Goal: Transaction & Acquisition: Purchase product/service

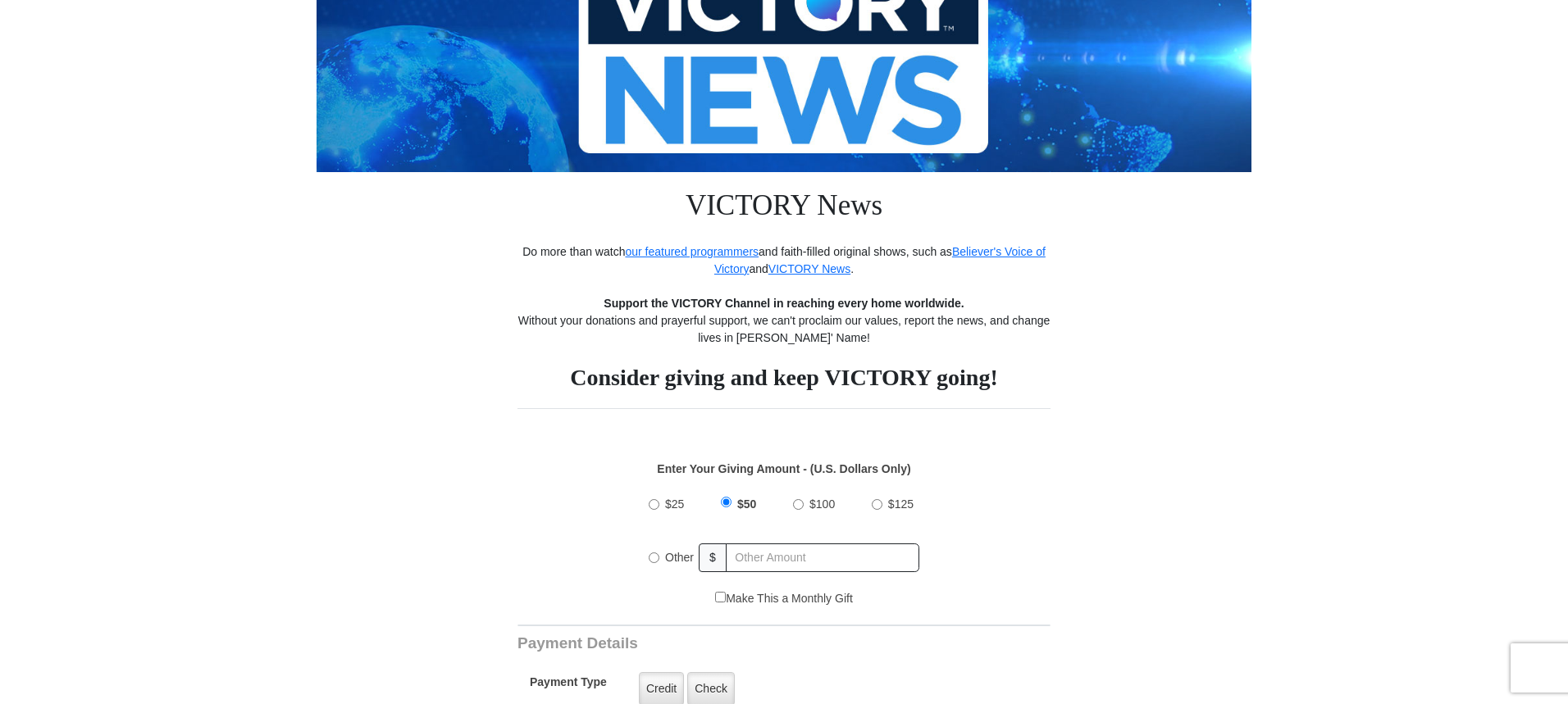
scroll to position [246, 0]
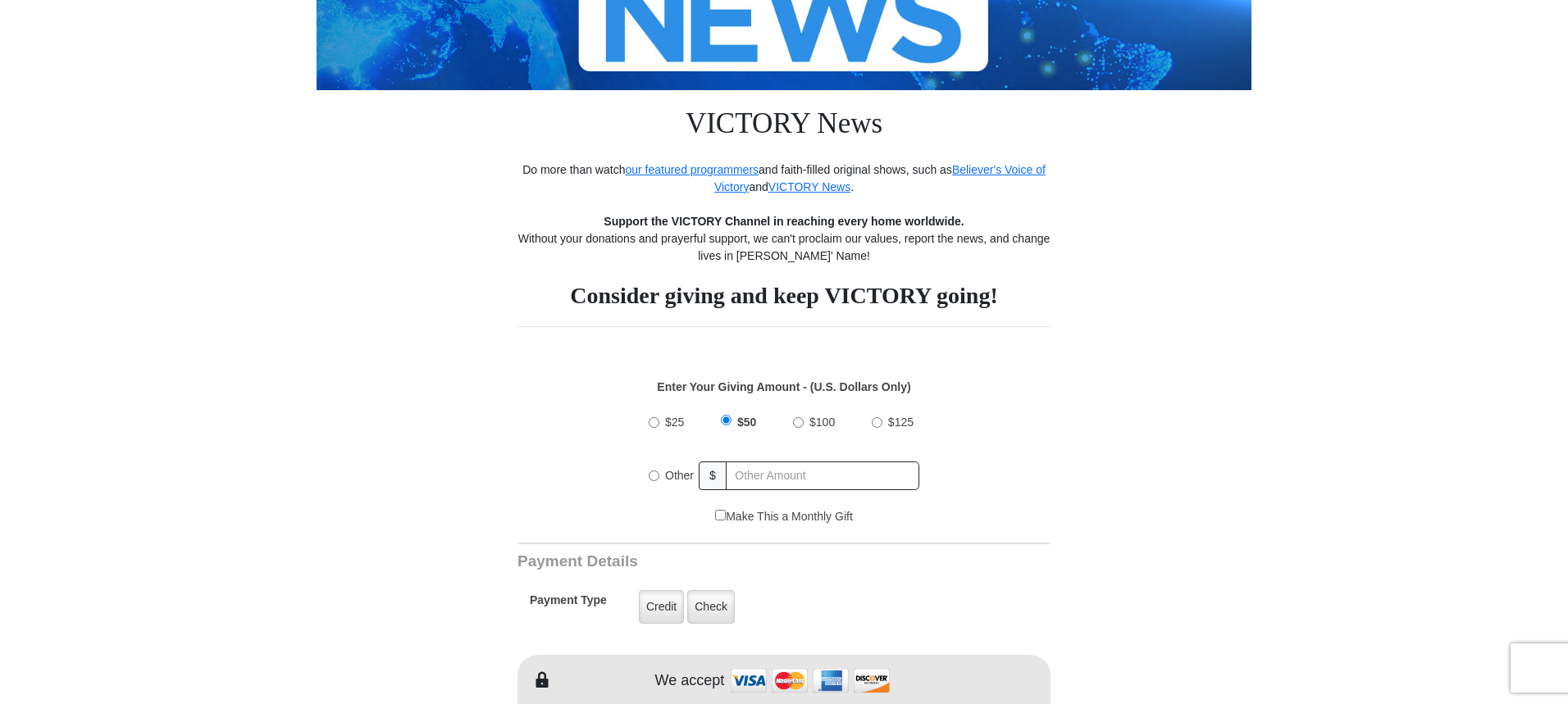
click at [654, 422] on input "$25" at bounding box center [654, 423] width 10 height 10
radio input "true"
click at [721, 517] on input "Make This a Monthly Gift" at bounding box center [721, 515] width 10 height 10
checkbox input "true"
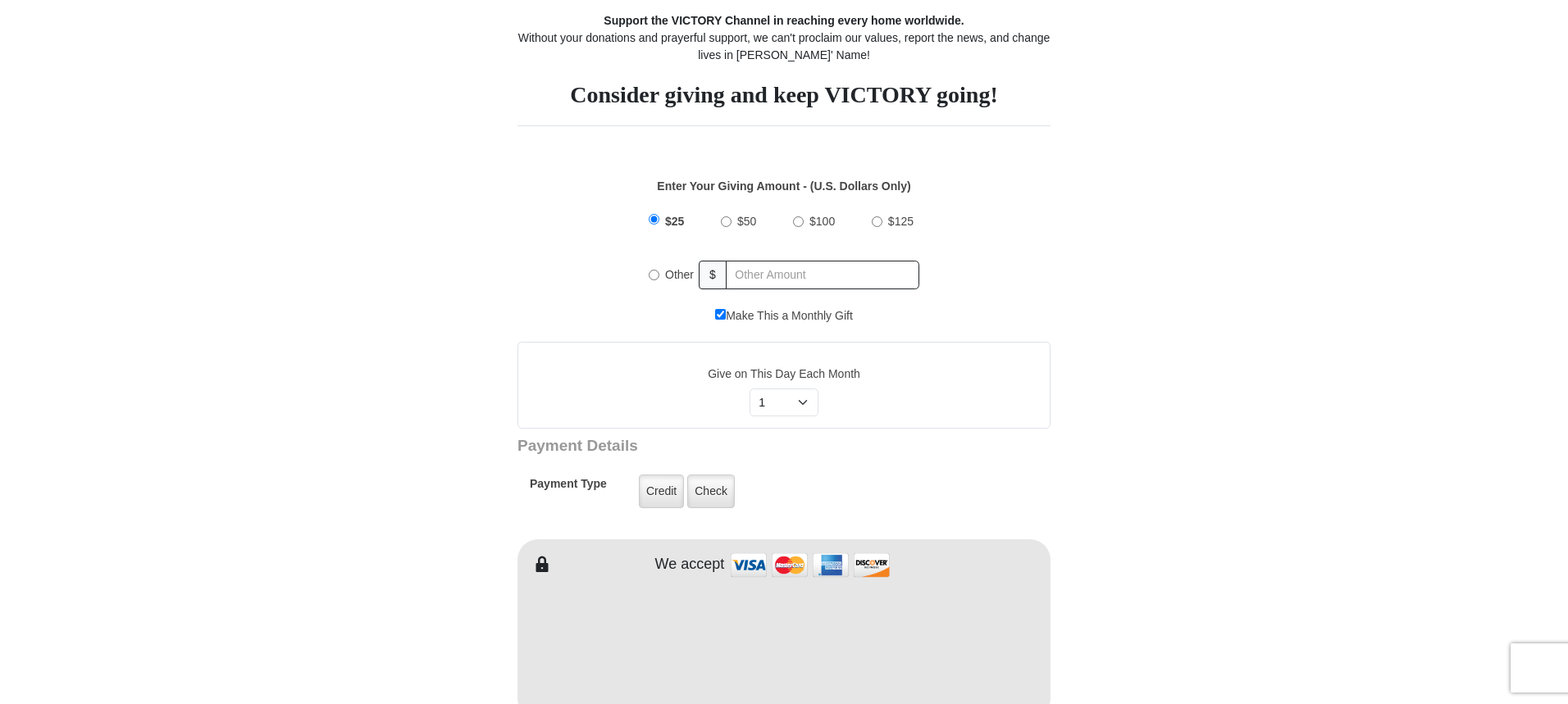
scroll to position [492, 0]
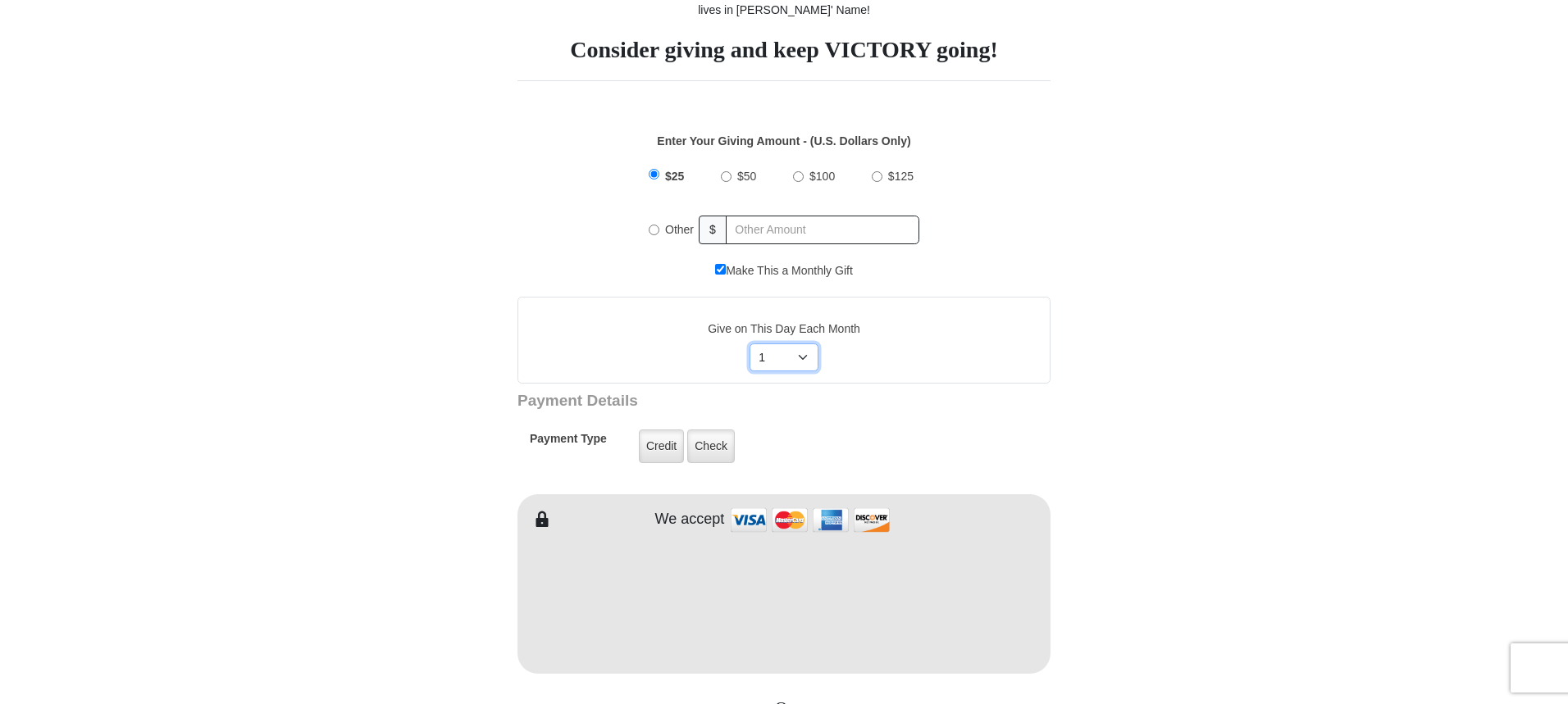
click at [801, 355] on select "Select Day of Month 1 2 3 4 5 6 7 8 9 10 11 12 13 14 15 16 17 18 19 20 21 22 23…" at bounding box center [784, 358] width 69 height 28
select select "15"
click at [750, 344] on select "Select Day of Month 1 2 3 4 5 6 7 8 9 10 11 12 13 14 15 16 17 18 19 20 21 22 23…" at bounding box center [784, 358] width 69 height 28
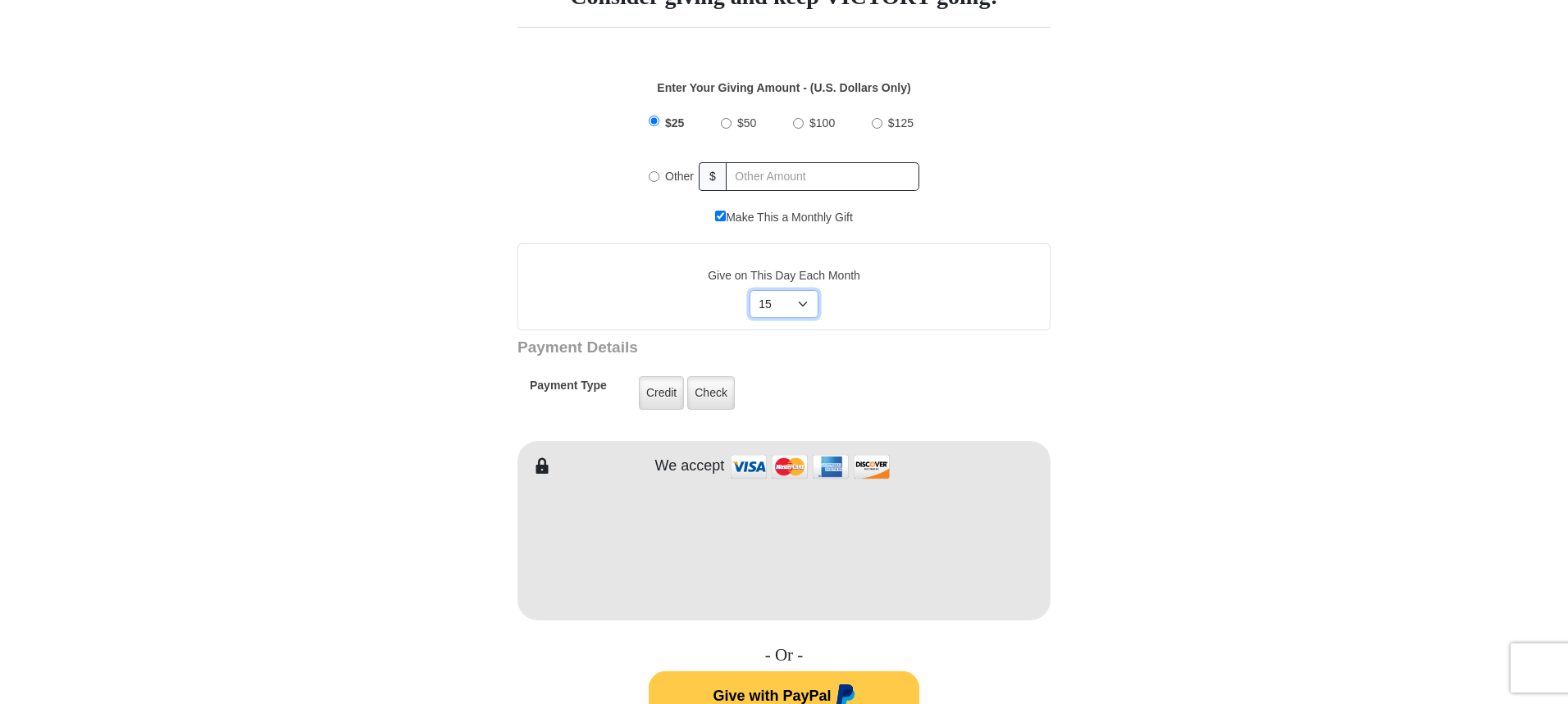
scroll to position [574, 0]
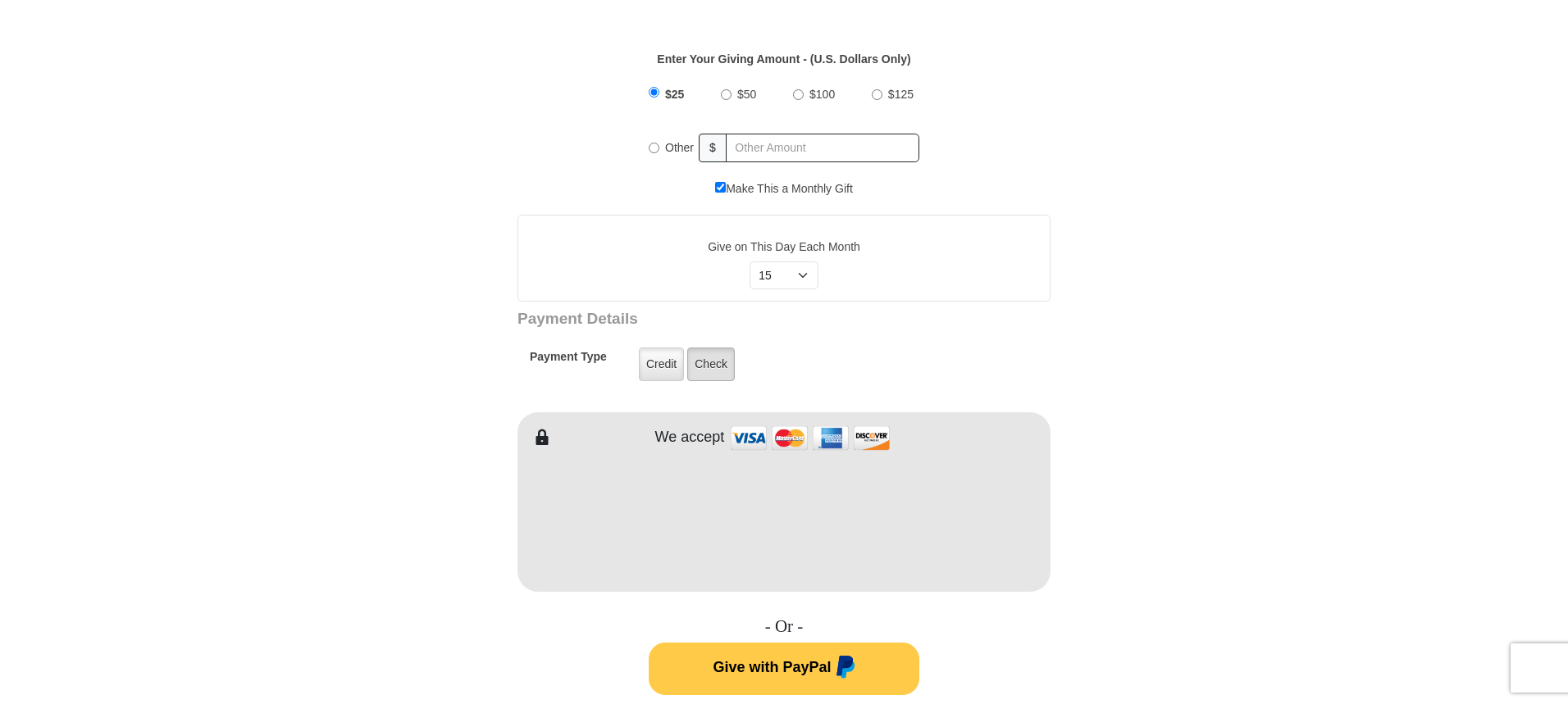
click at [709, 364] on label "Check" at bounding box center [710, 364] width 47 height 33
click at [0, 0] on input "Check" at bounding box center [0, 0] width 0 height 0
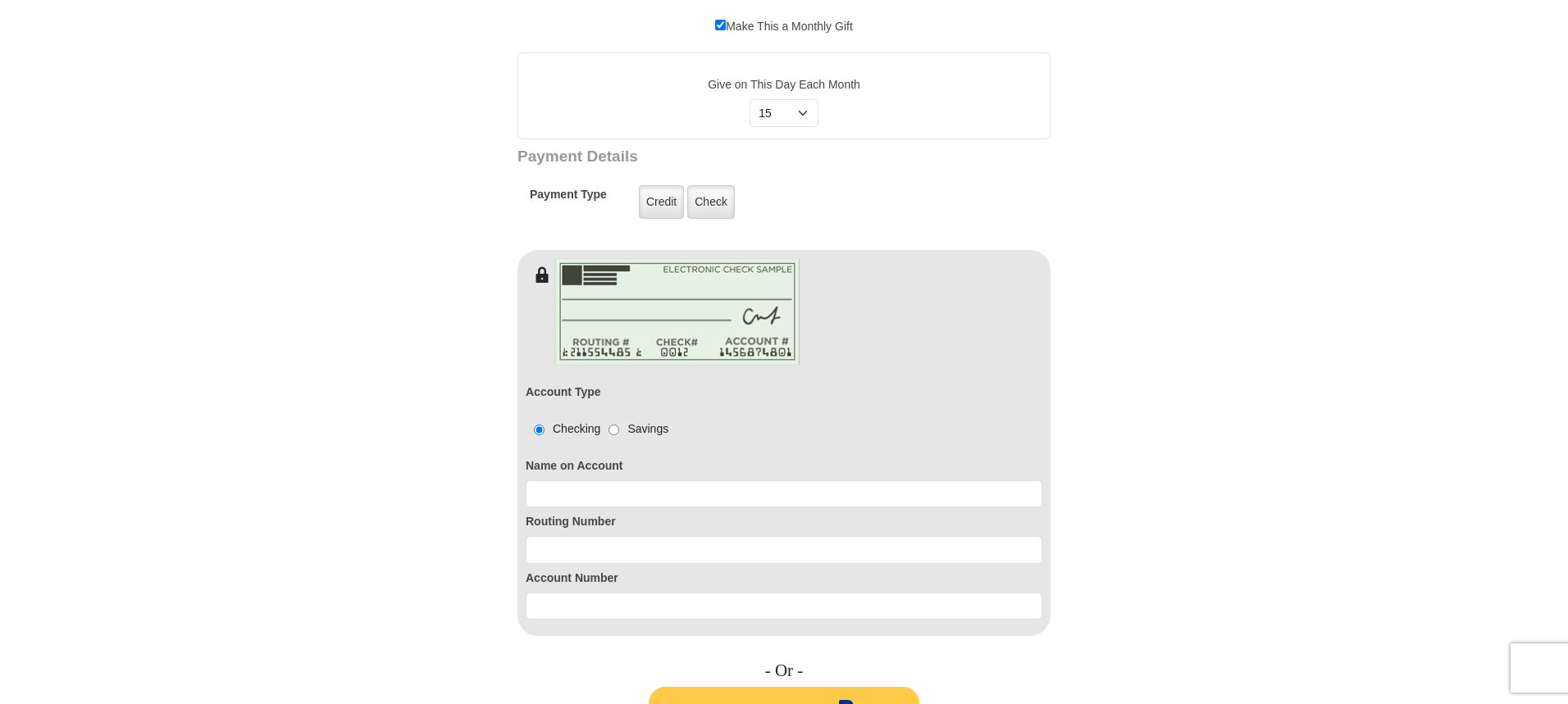
scroll to position [737, 0]
click at [556, 494] on input at bounding box center [784, 492] width 516 height 28
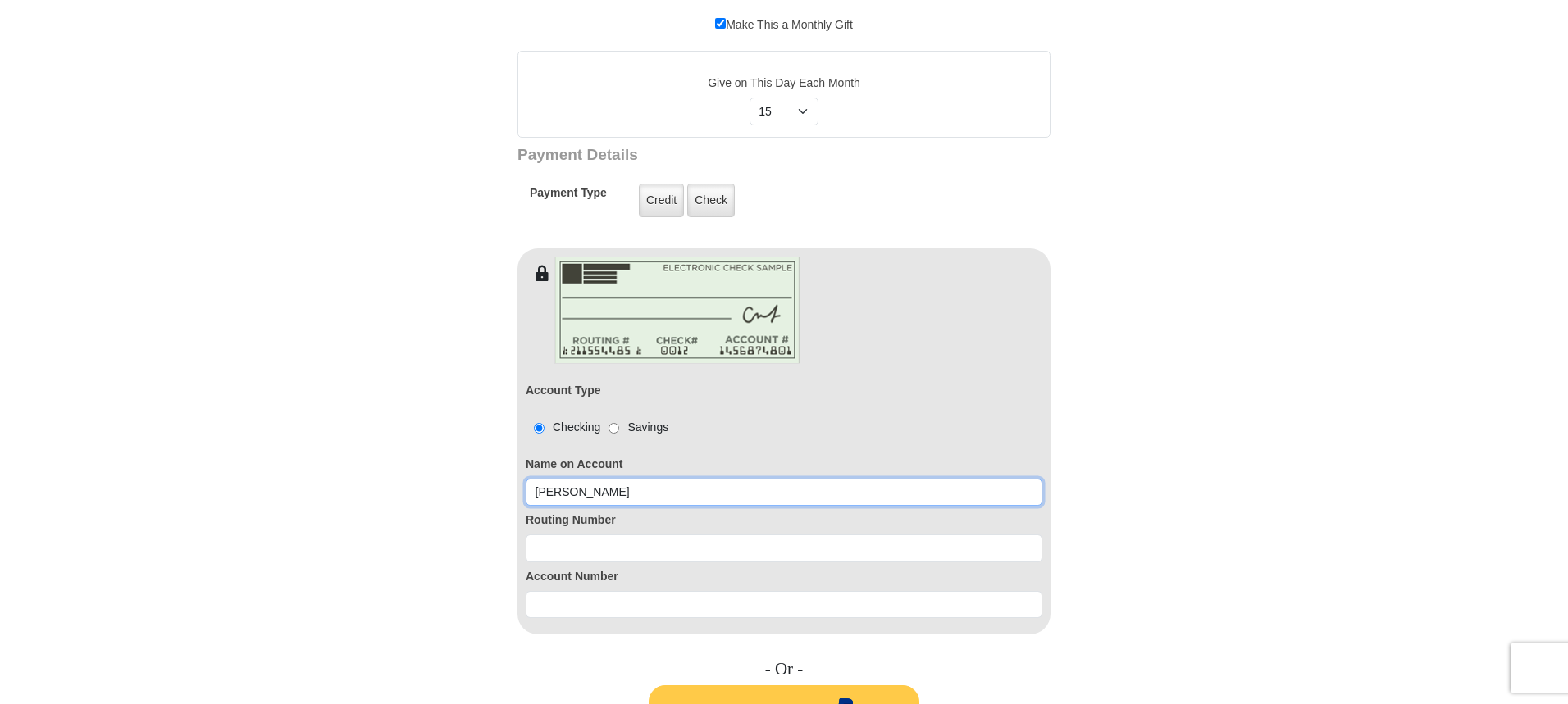
type input "Patricia J. Rose"
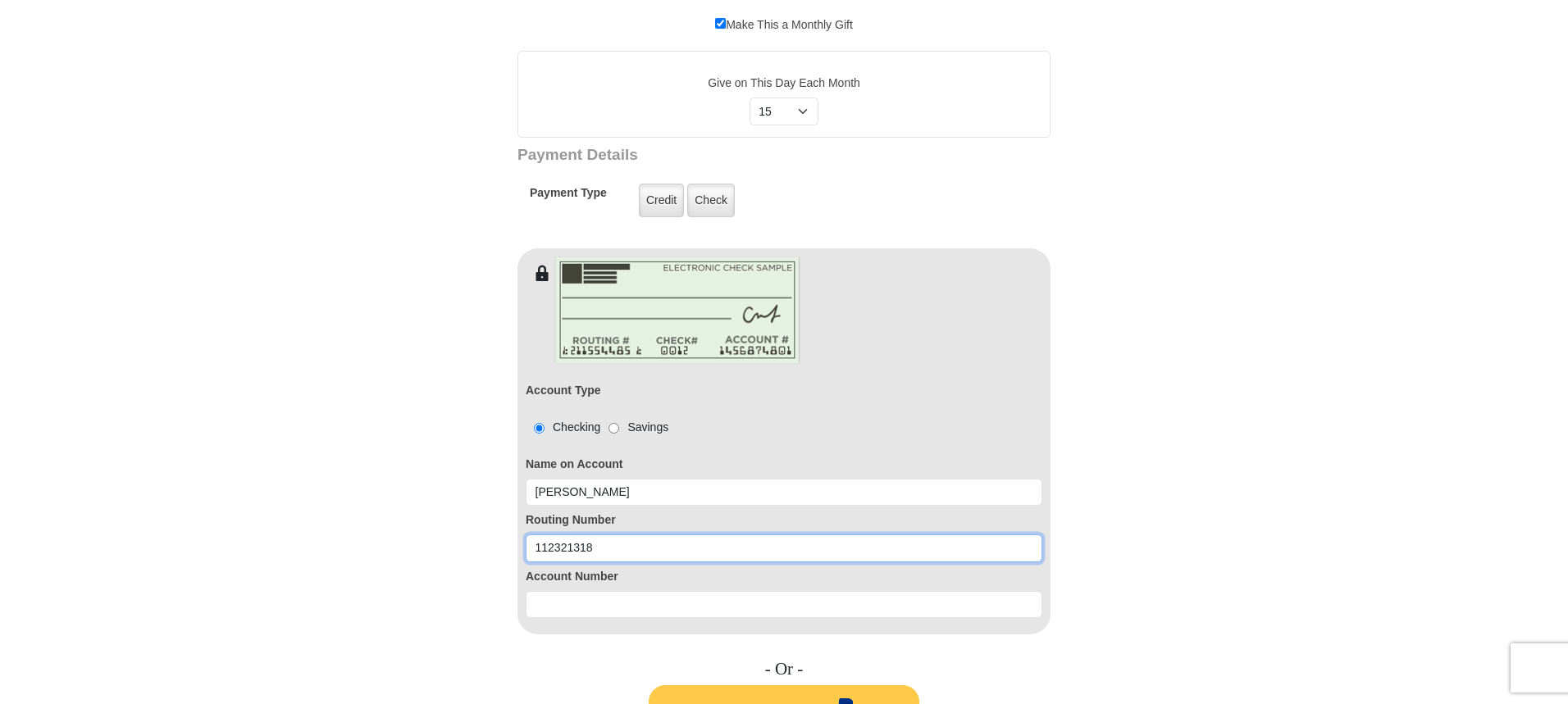
type input "112321318"
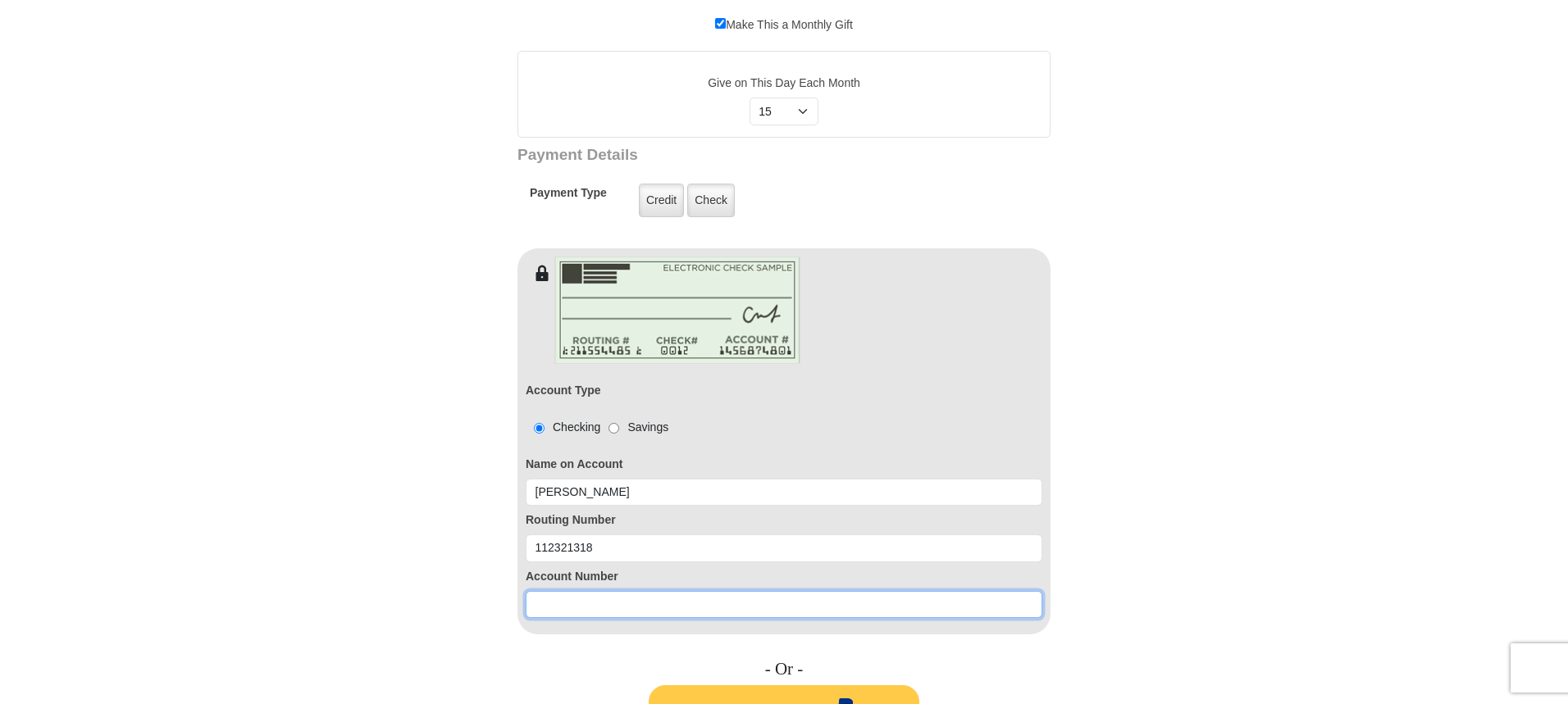
click at [556, 602] on input at bounding box center [784, 605] width 516 height 28
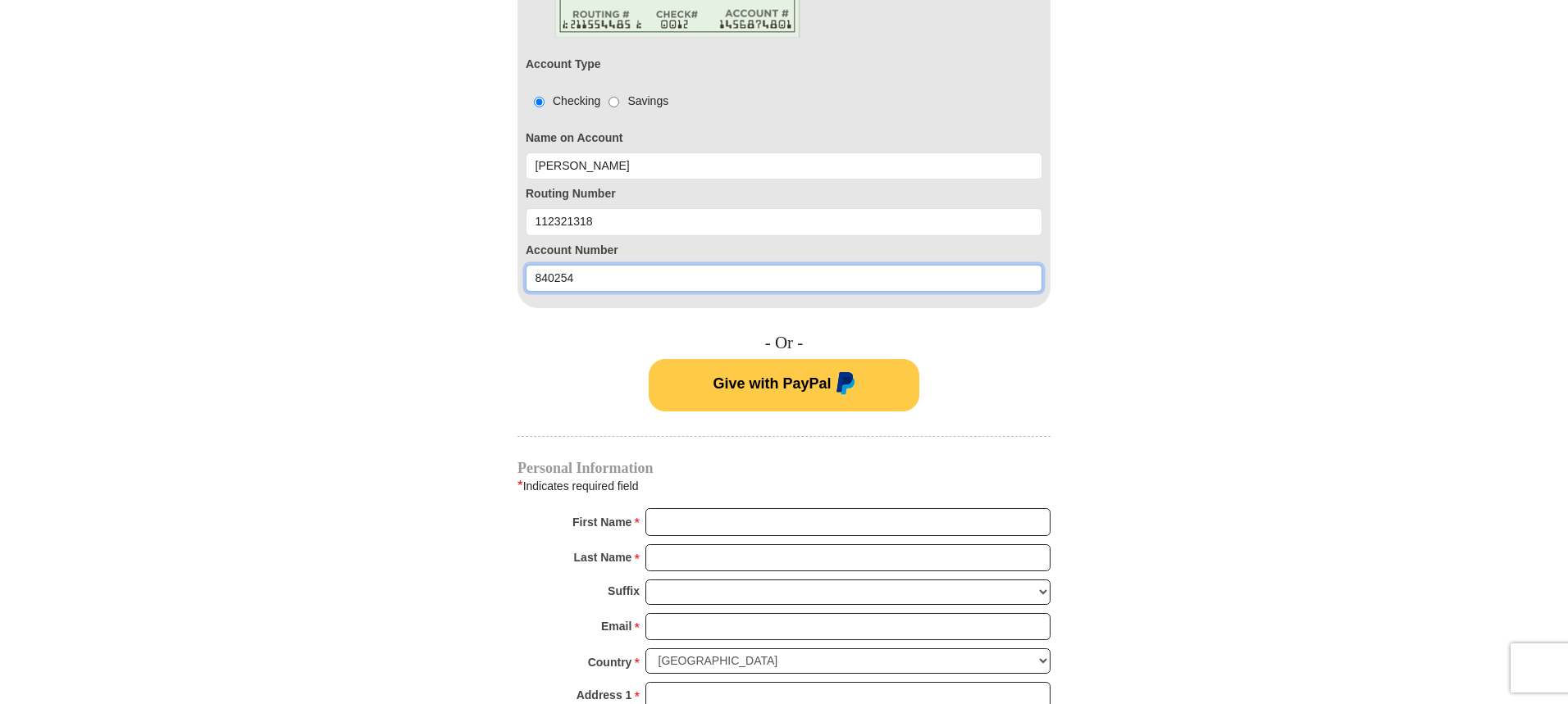
scroll to position [1066, 0]
type input "840254"
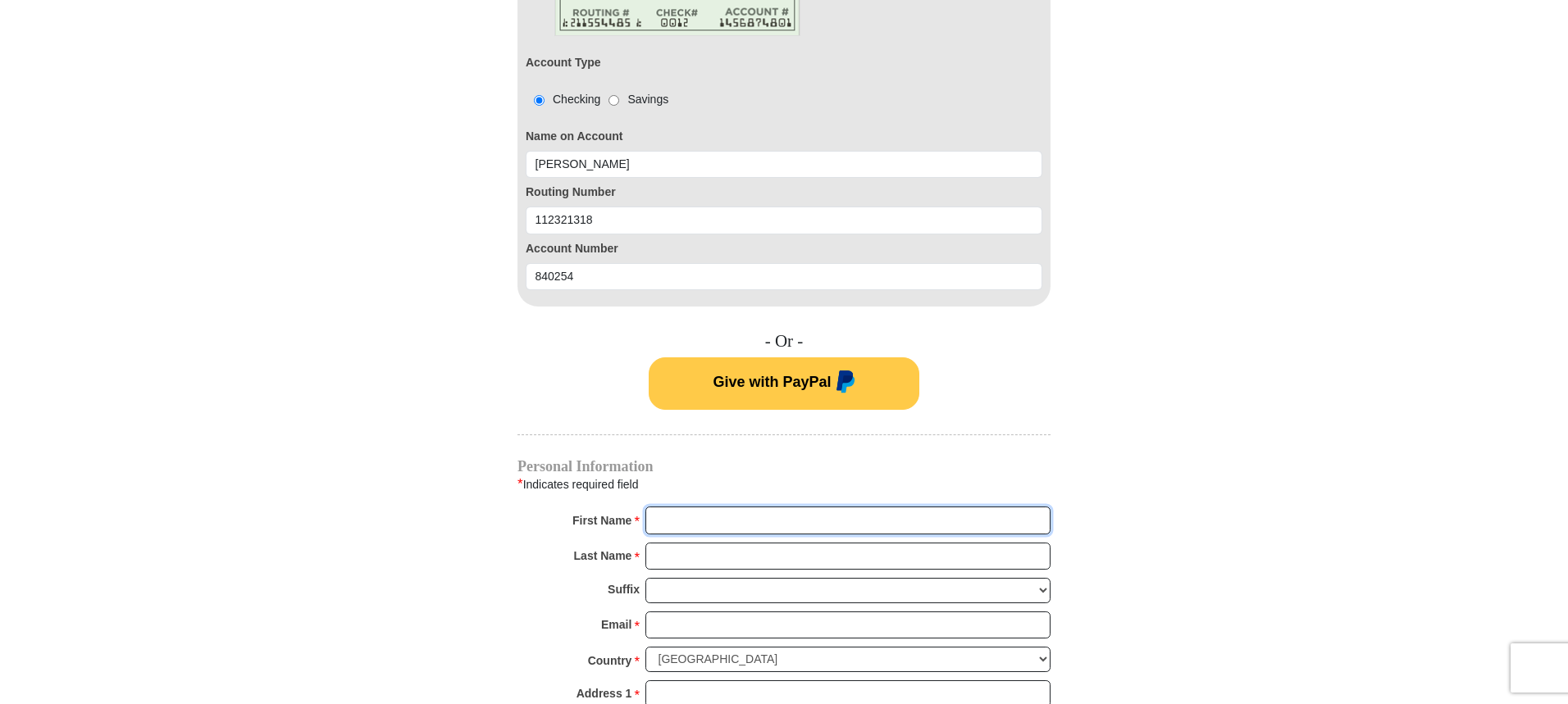
click at [684, 520] on input "First Name *" at bounding box center [847, 520] width 405 height 28
type input "Patricia"
type input "Rose"
type input "patriciarose115@yahoo.com"
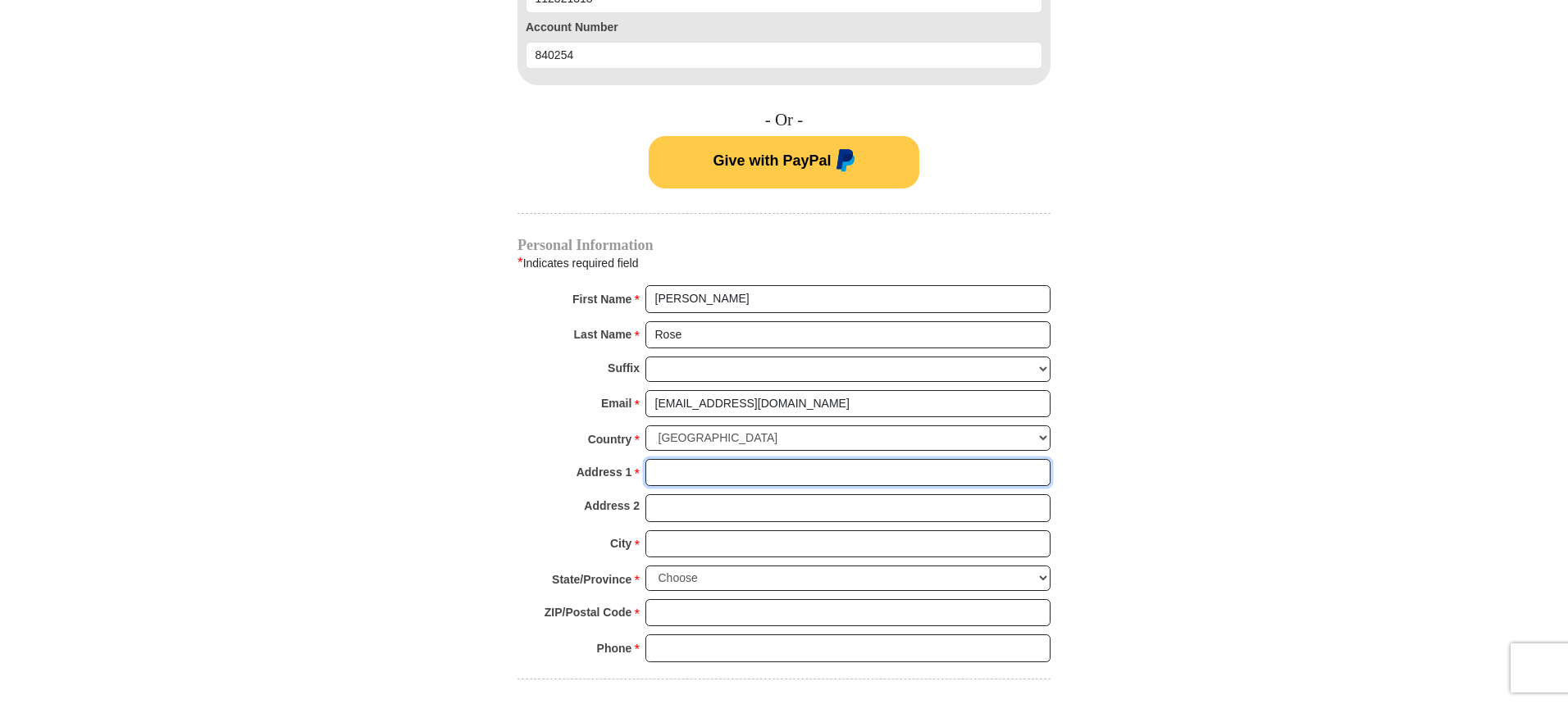
scroll to position [1315, 0]
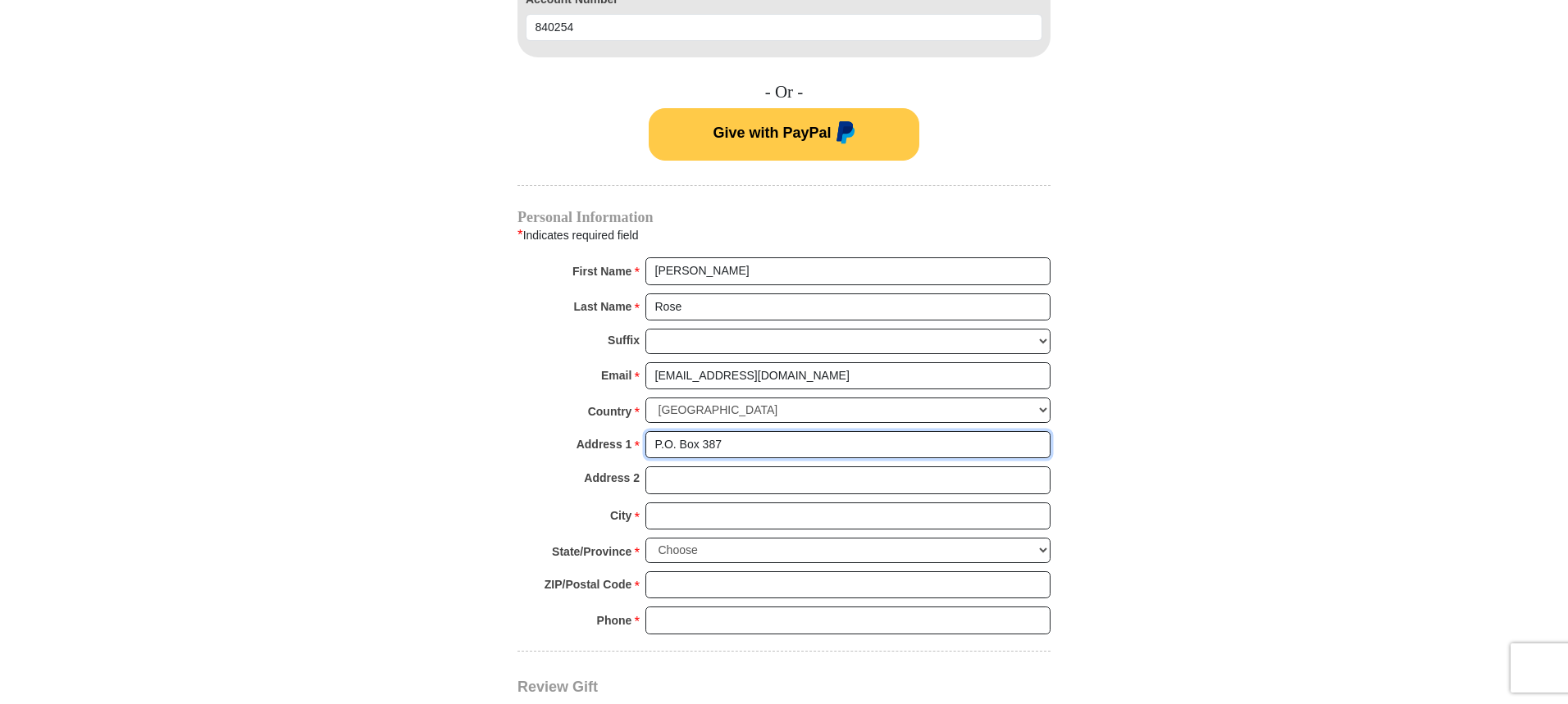
type input "P.O. Box 387"
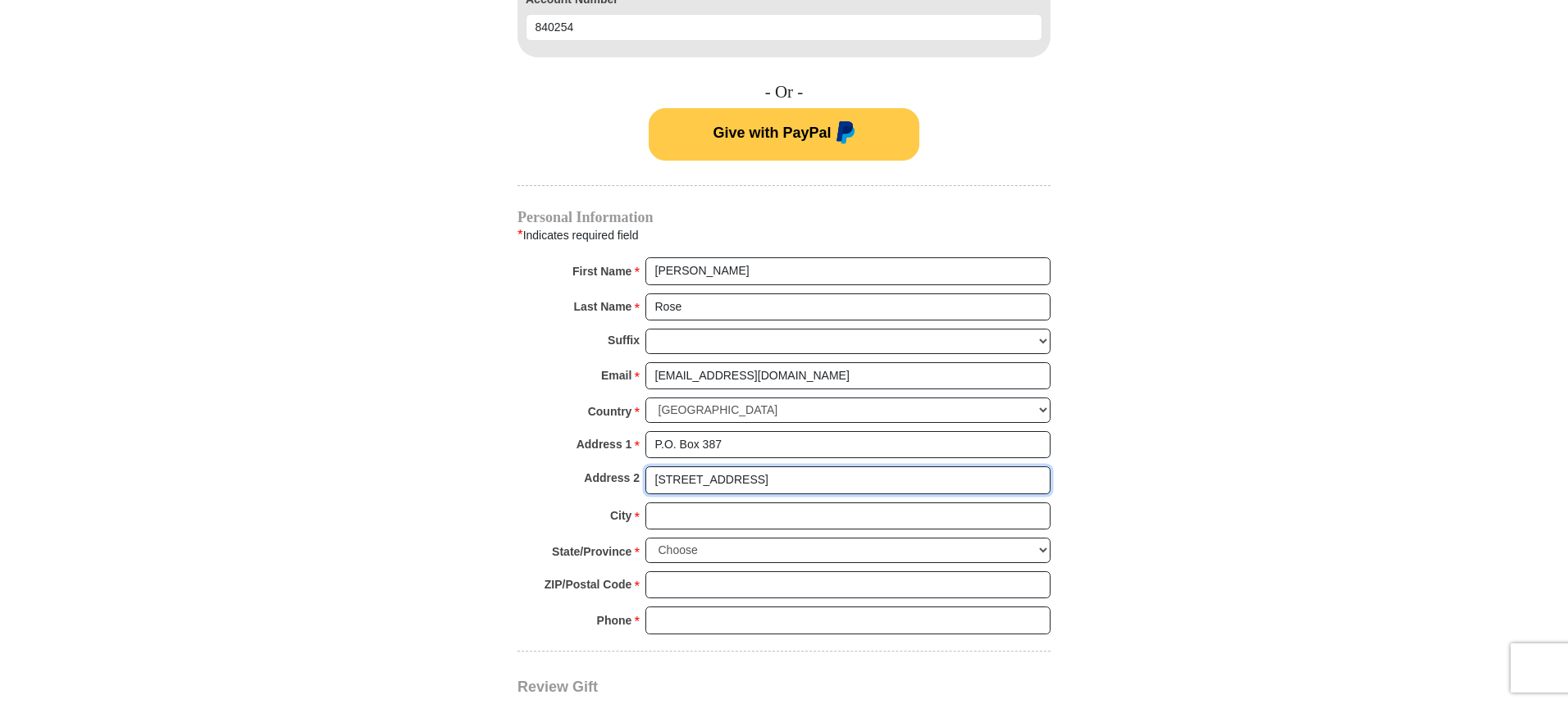
type input "850 N. Santa Fe Blvd."
click at [648, 108] on button "Give with PayPal" at bounding box center [783, 134] width 270 height 52
type input "Sierra Blanca"
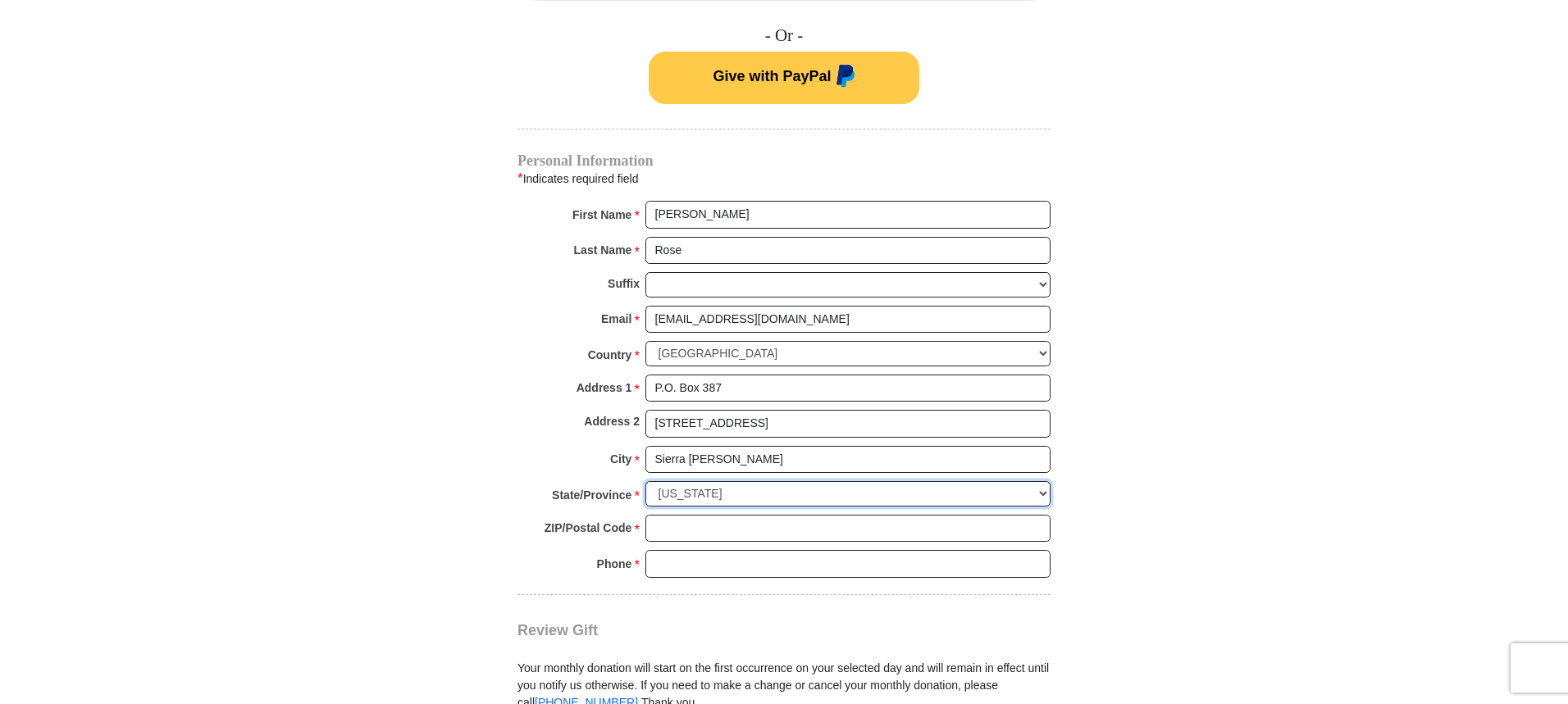
scroll to position [1479, 0]
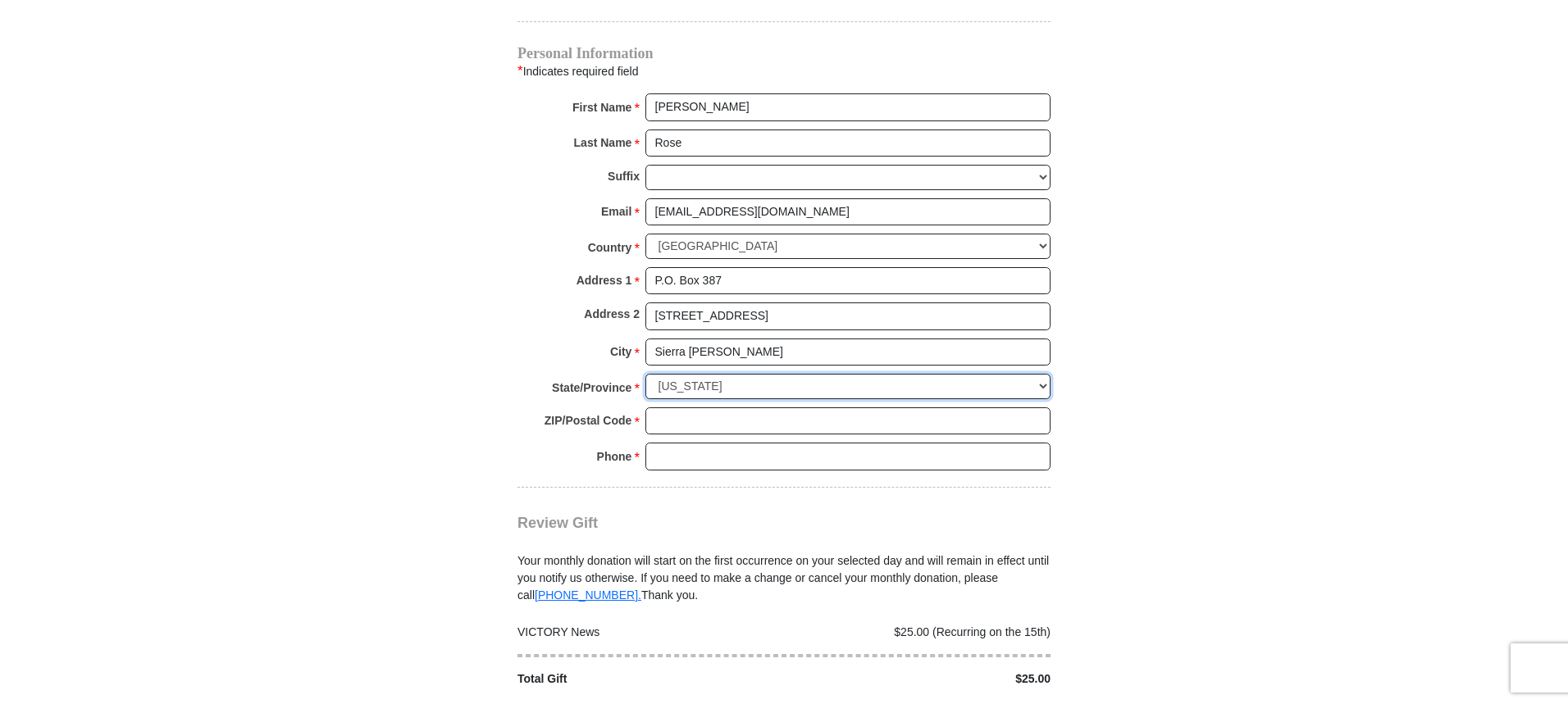
click at [1041, 385] on select "Choose Alabama Alaska American Samoa Arizona Arkansas Armed Forces Americas Arm…" at bounding box center [847, 387] width 405 height 26
select select "TX"
click at [645, 374] on select "Choose Alabama Alaska American Samoa Arizona Arkansas Armed Forces Americas Arm…" at bounding box center [847, 387] width 405 height 26
click at [680, 416] on input "ZIP/Postal Code *" at bounding box center [847, 421] width 405 height 28
type input "79851"
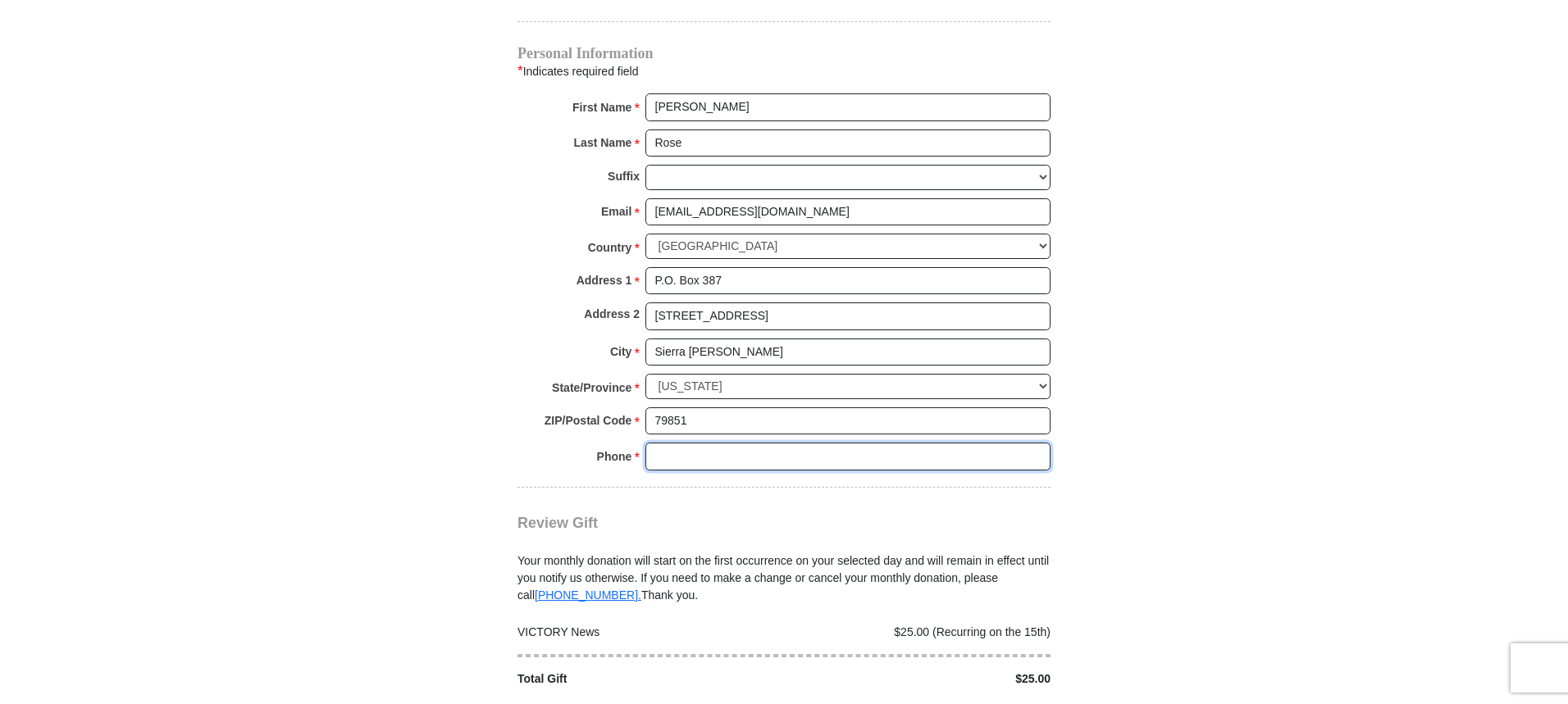
click at [688, 460] on input "Phone * *" at bounding box center [847, 456] width 405 height 28
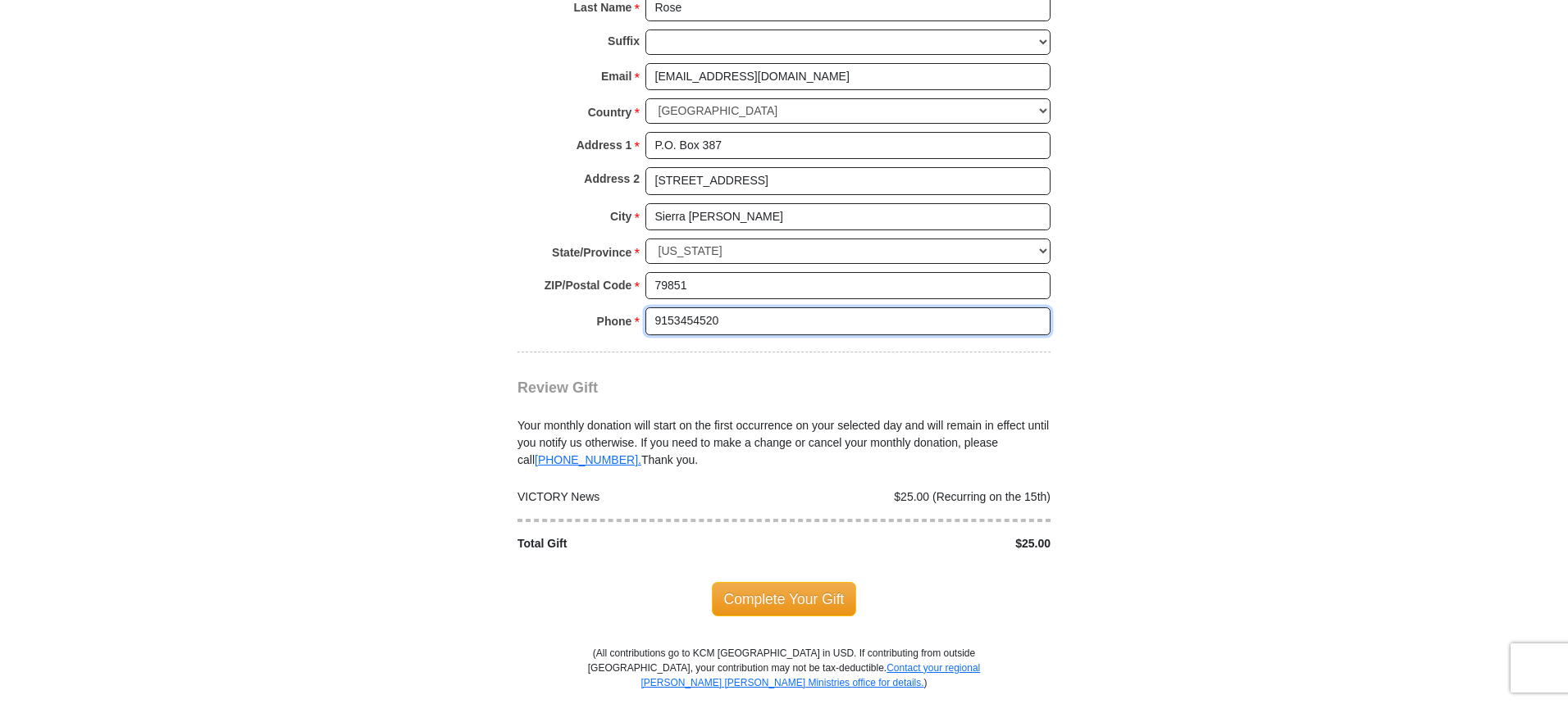
scroll to position [1643, 0]
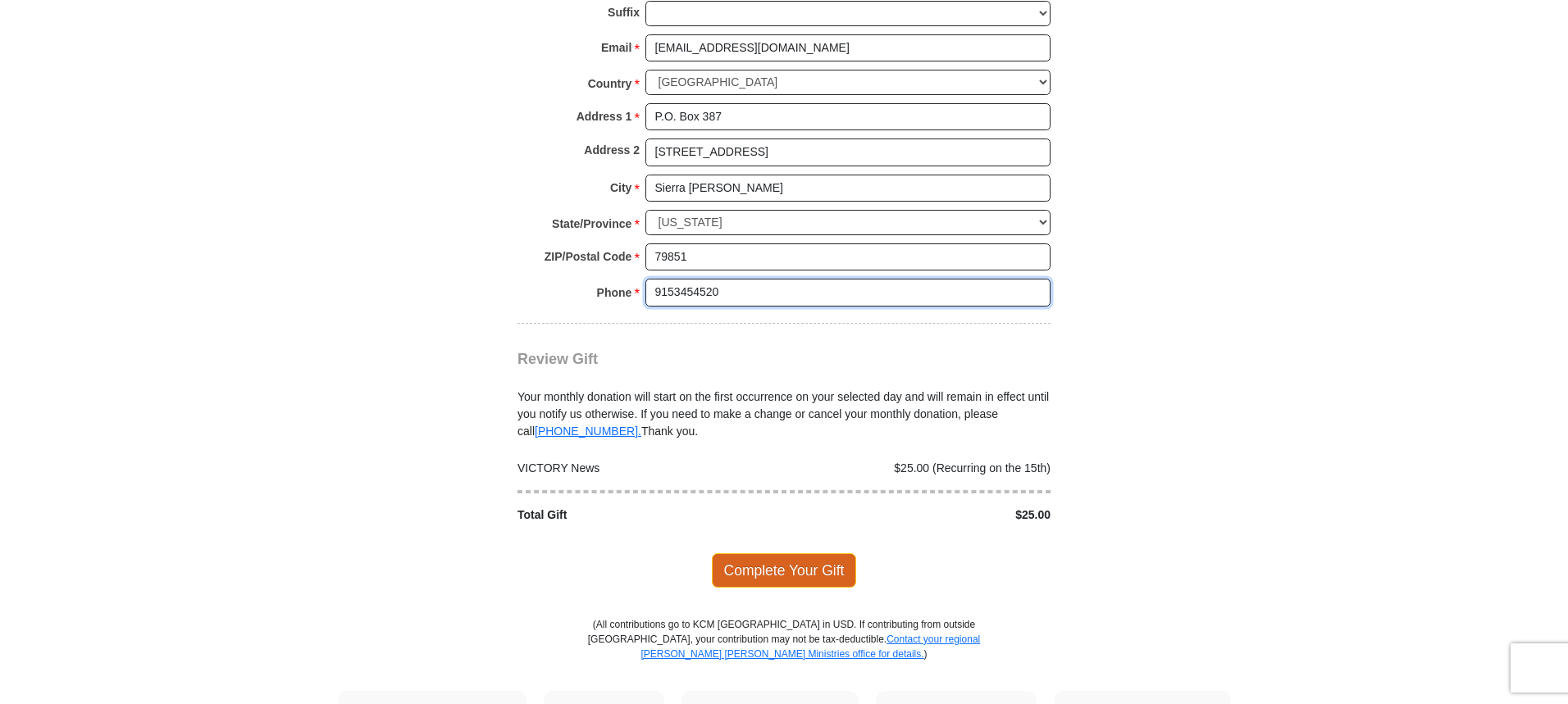
type input "9153454520"
click at [812, 578] on span "Complete Your Gift" at bounding box center [784, 570] width 145 height 34
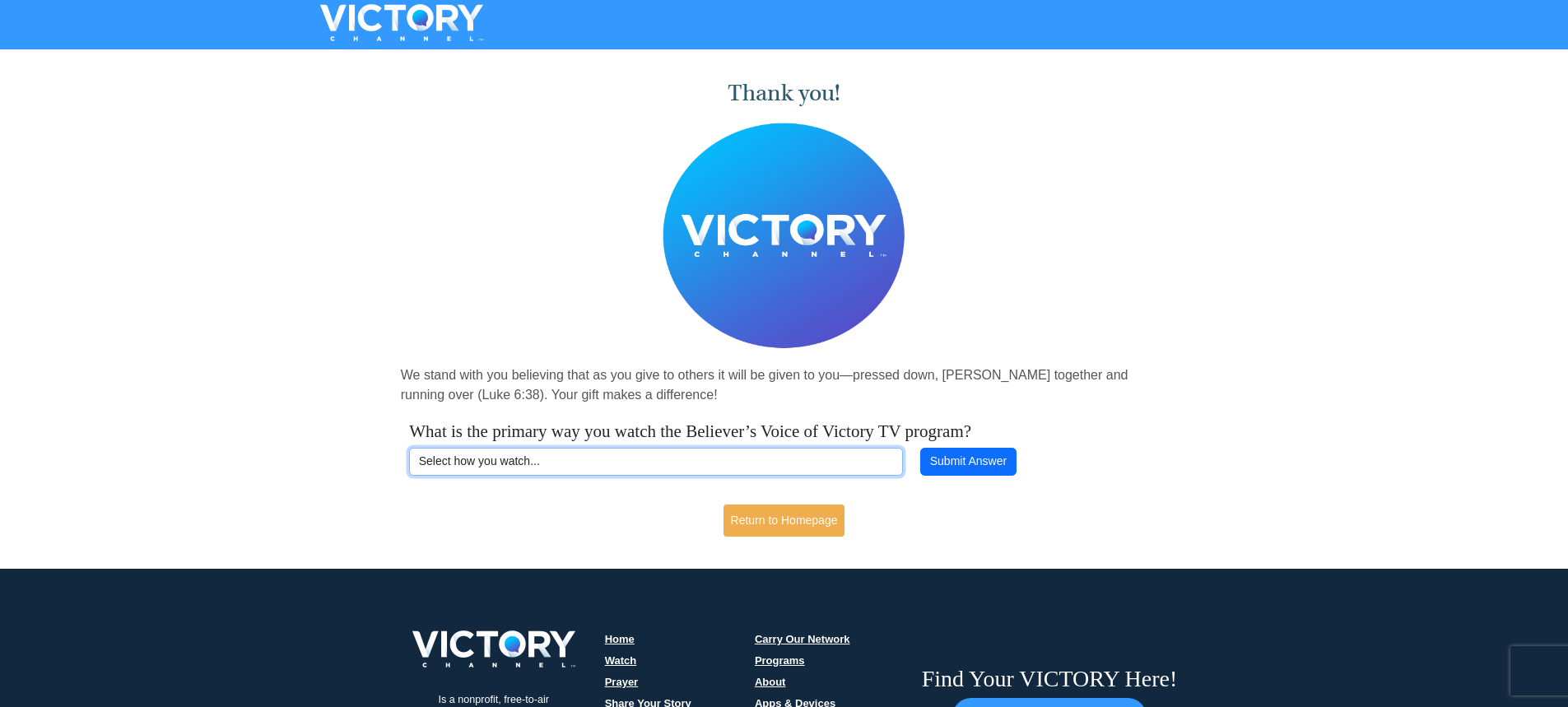
click at [531, 462] on select "Select how you watch... Daystar Morning Daystar Evening [DOMAIN_NAME] [DOMAIN_N…" at bounding box center [656, 462] width 494 height 28
select select "VICTORYCOM"
click at [409, 448] on select "Select how you watch... Daystar Morning Daystar Evening [DOMAIN_NAME] [DOMAIN_N…" at bounding box center [656, 462] width 494 height 28
click at [964, 463] on button "Submit Answer" at bounding box center [968, 462] width 96 height 28
